Goal: Find specific page/section: Find specific page/section

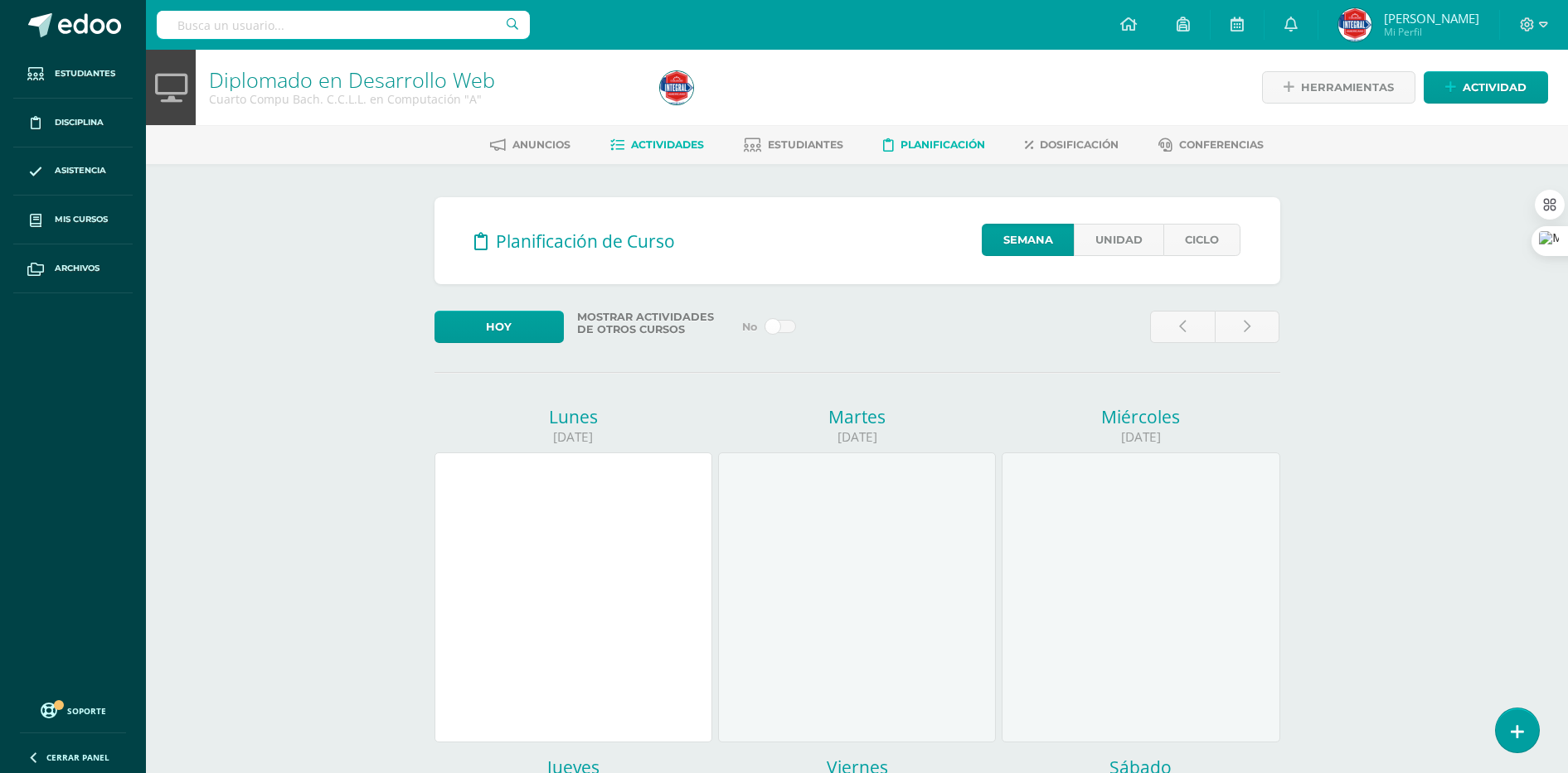
click at [631, 147] on span "Actividades" at bounding box center [667, 144] width 73 height 13
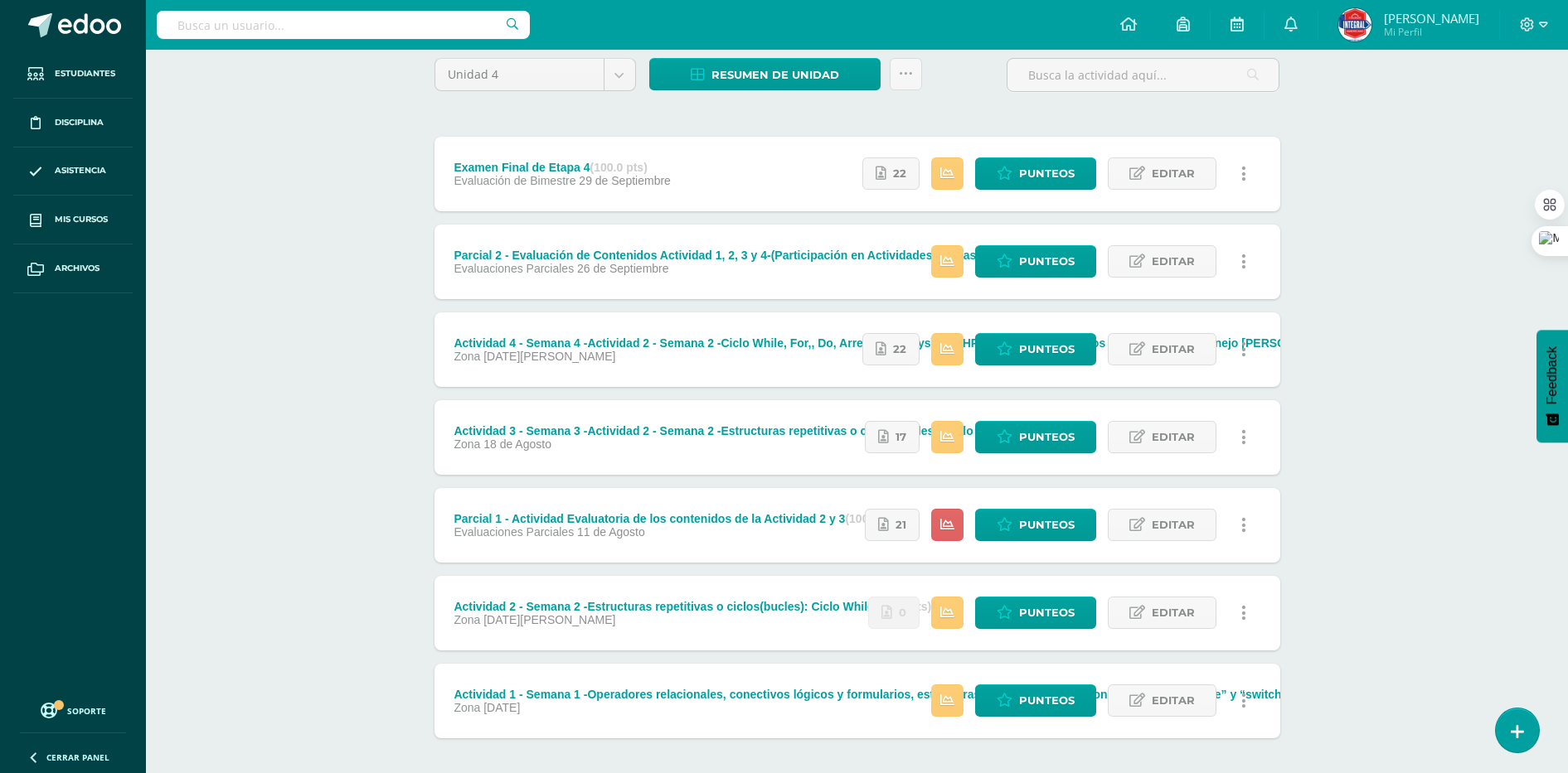
scroll to position [104, 0]
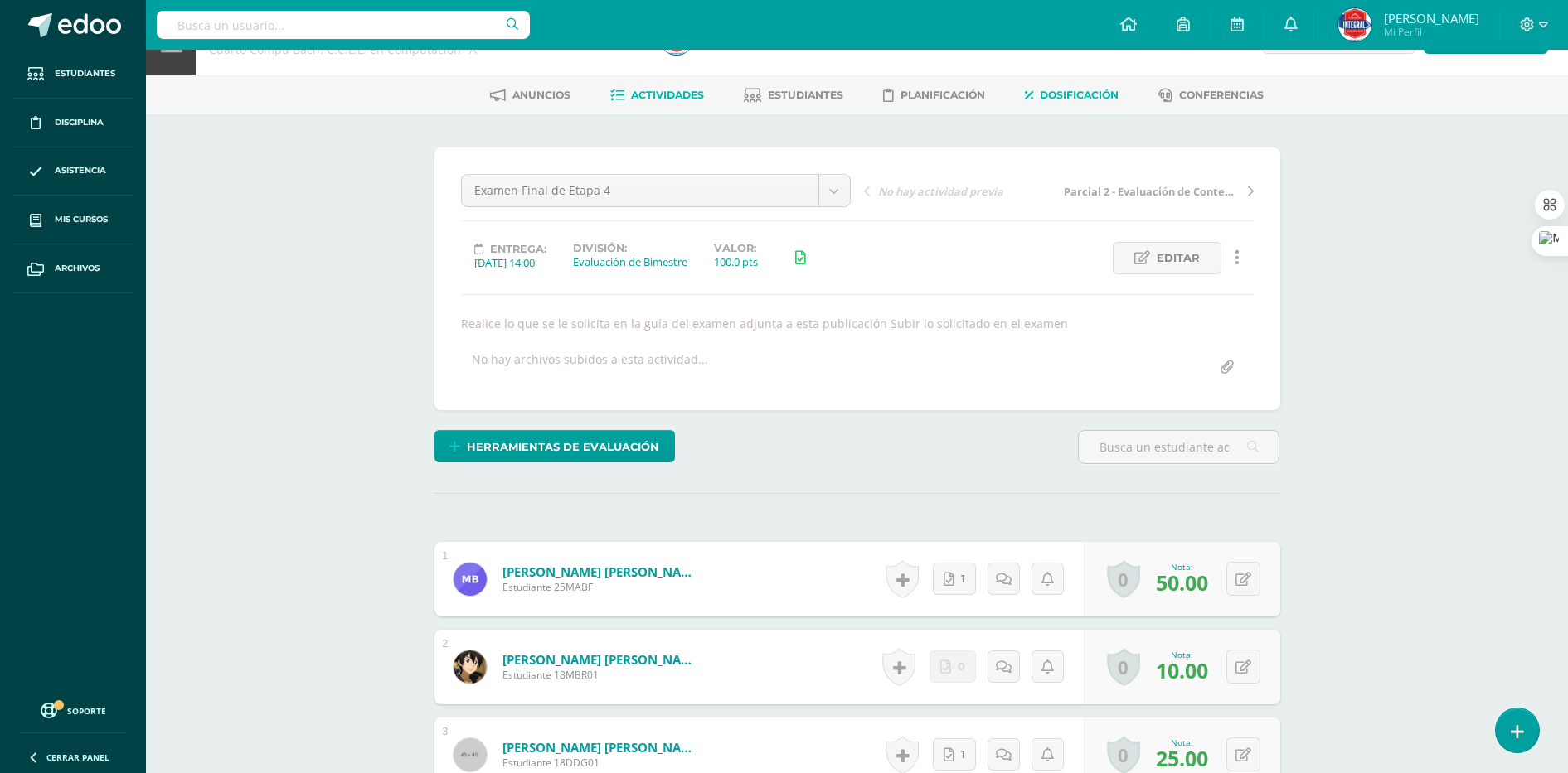
scroll to position [50, 0]
click at [1079, 101] on link "Dosificación" at bounding box center [1071, 94] width 94 height 26
